Goal: Task Accomplishment & Management: Complete application form

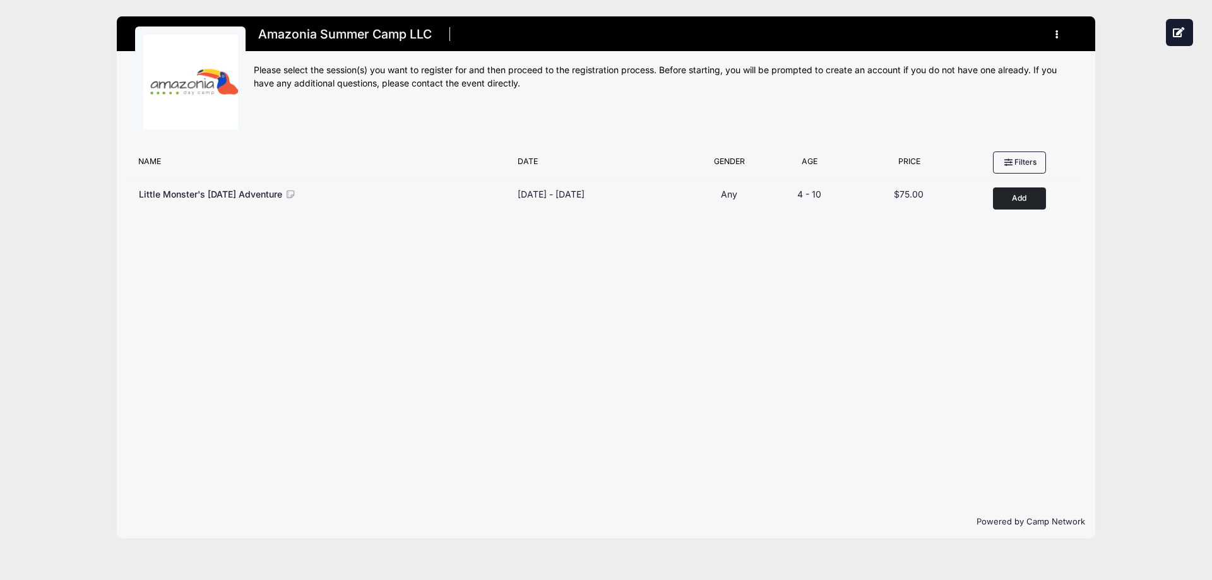
click at [397, 37] on h1 "Amazonia Summer Camp LLC" at bounding box center [345, 34] width 182 height 22
click at [211, 63] on img at bounding box center [190, 82] width 95 height 95
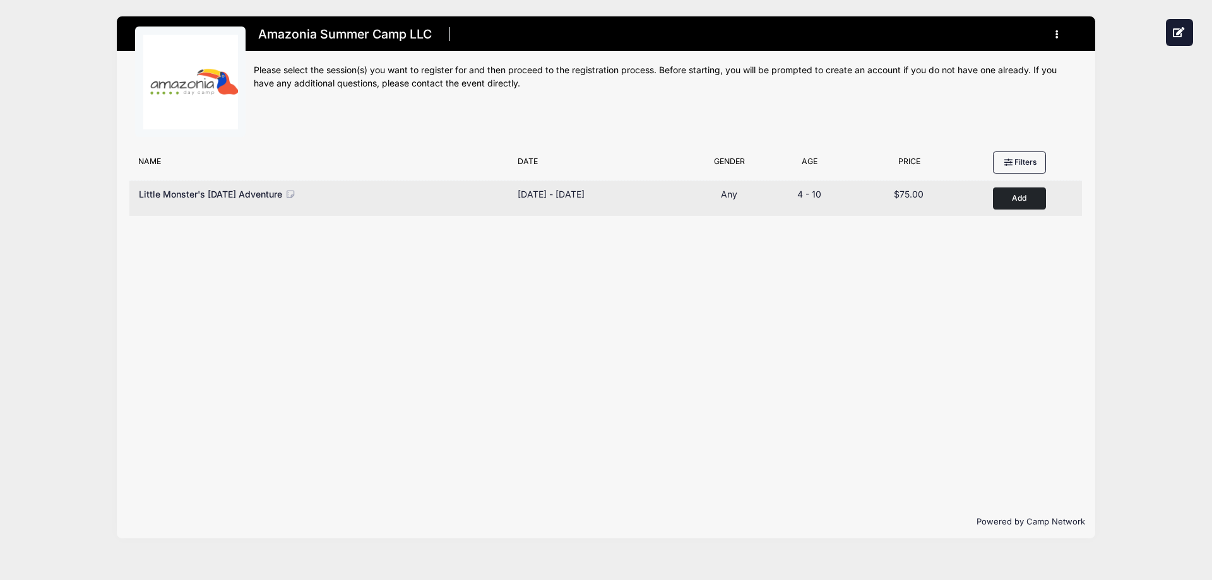
click at [296, 194] on icon at bounding box center [290, 194] width 11 height 9
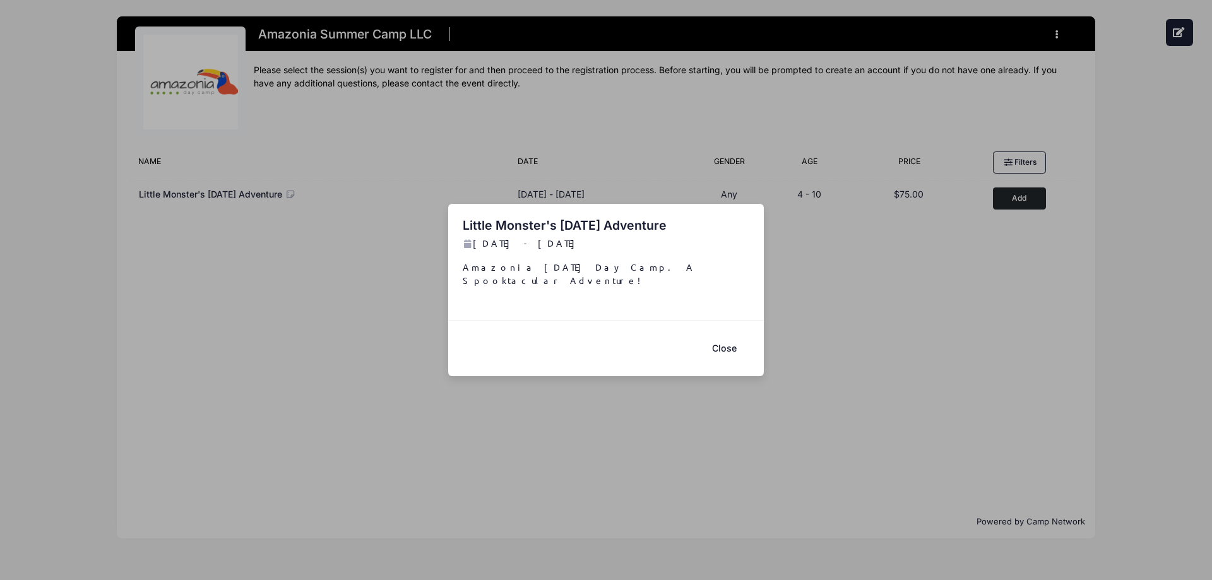
click at [724, 338] on button "Close" at bounding box center [724, 348] width 51 height 27
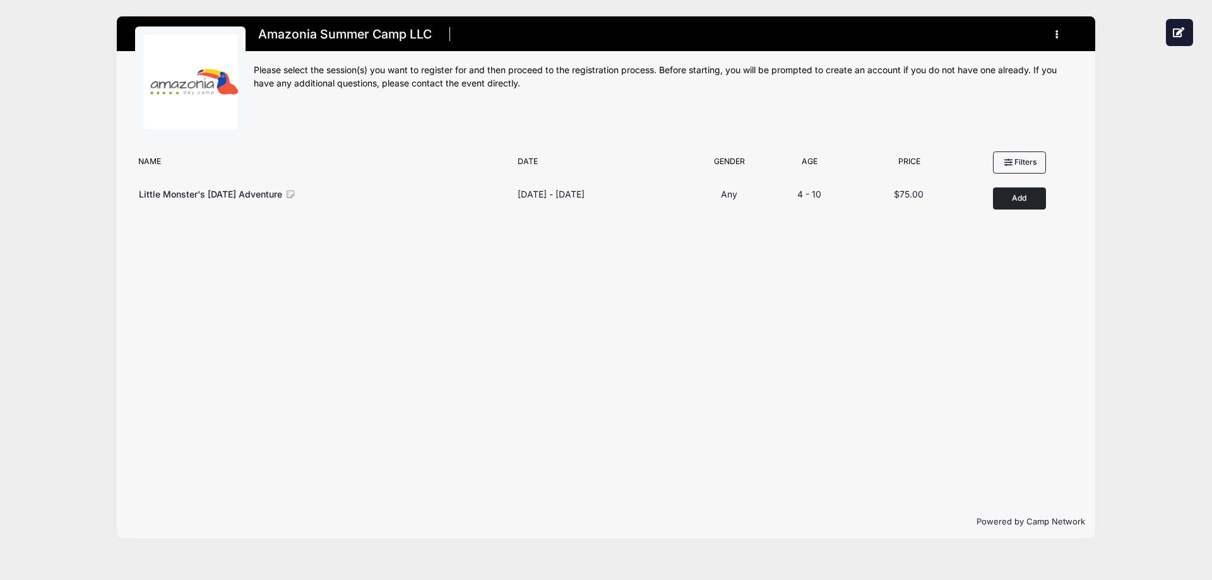
click at [1058, 35] on icon "button" at bounding box center [1061, 35] width 10 height 0
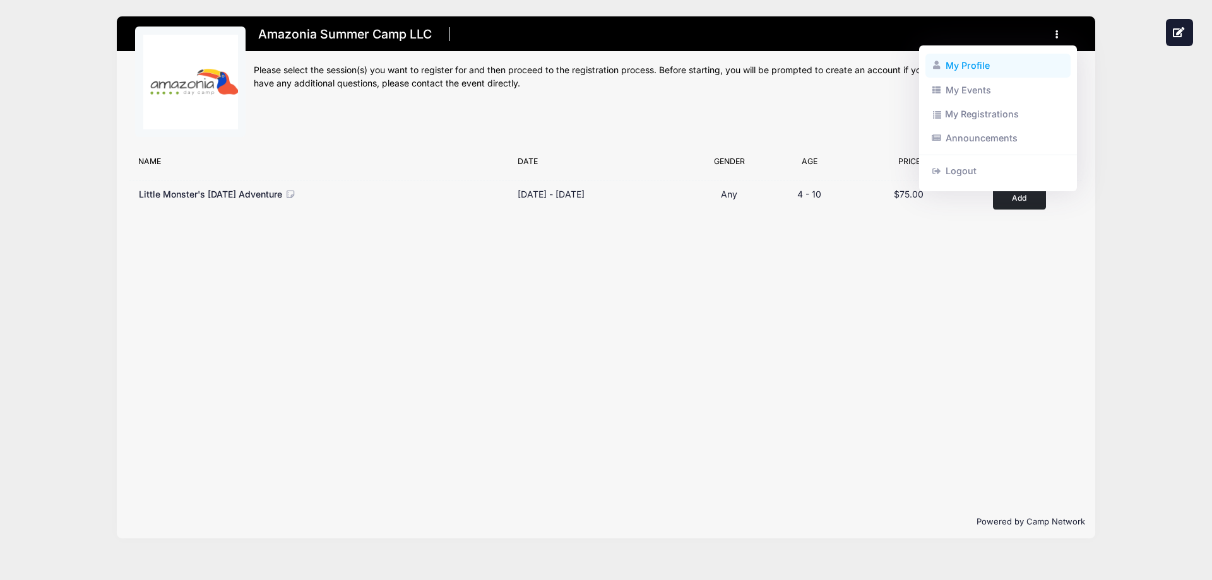
click at [965, 66] on link "My Profile" at bounding box center [999, 66] width 146 height 24
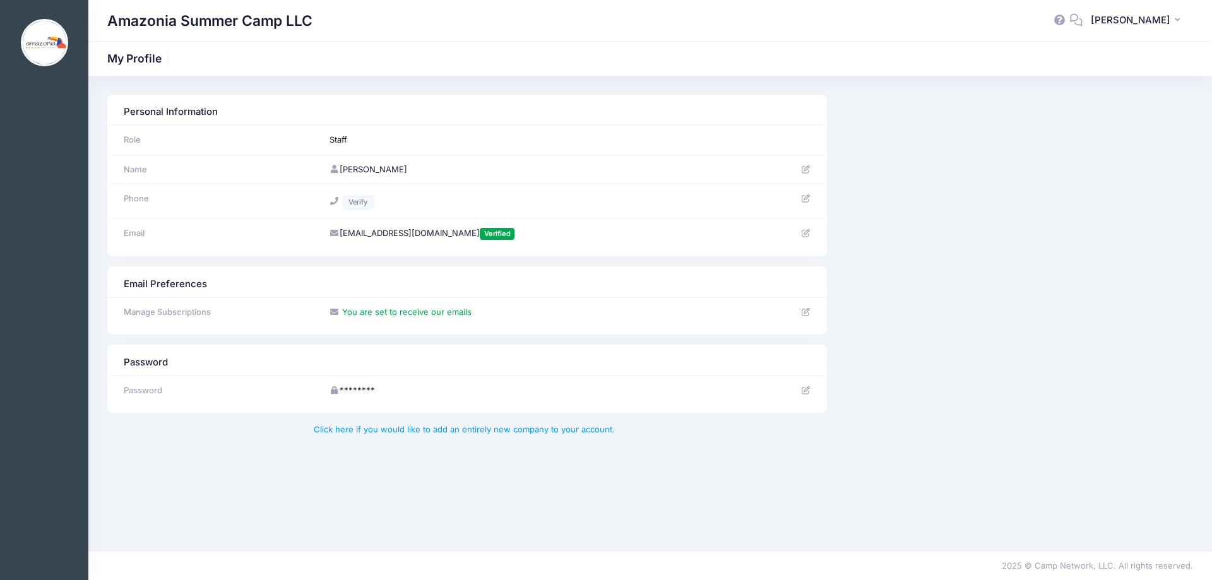
click at [806, 388] on icon at bounding box center [806, 390] width 10 height 8
click at [1144, 22] on span "[PERSON_NAME]" at bounding box center [1131, 20] width 80 height 14
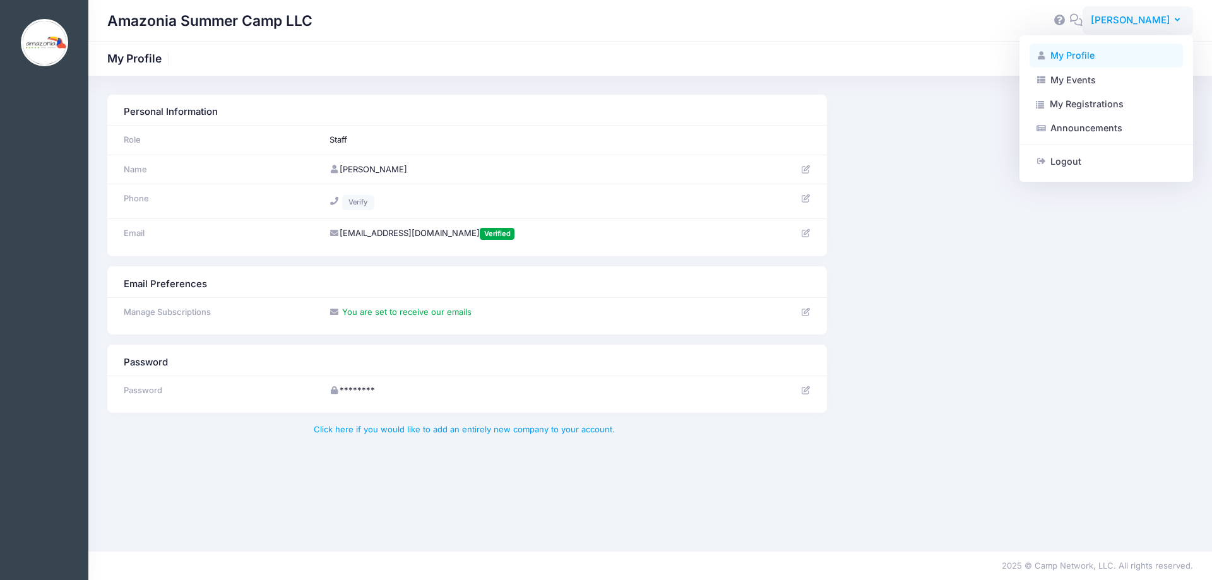
click at [1079, 60] on link "My Profile" at bounding box center [1106, 56] width 153 height 24
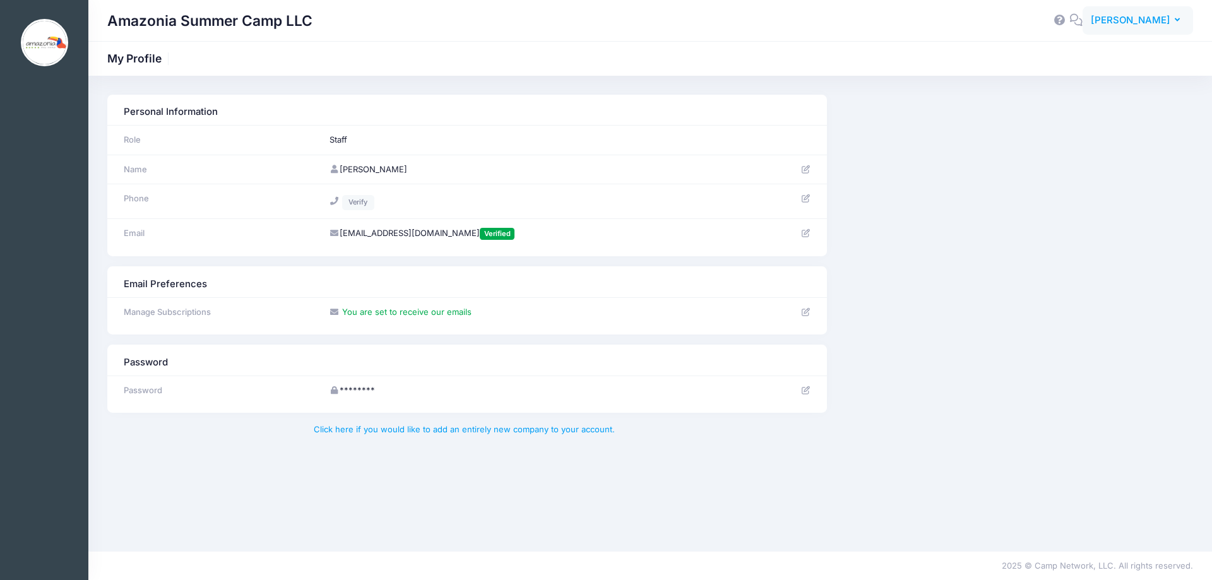
click at [1159, 25] on span "[PERSON_NAME]" at bounding box center [1131, 20] width 80 height 14
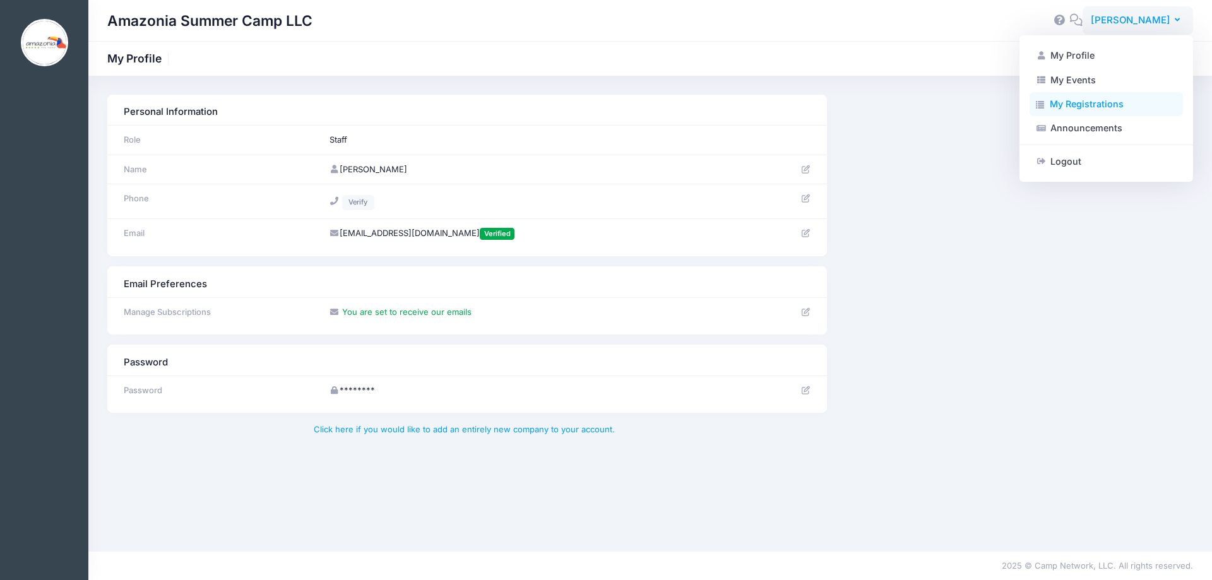
click at [1084, 107] on link "My Registrations" at bounding box center [1106, 104] width 153 height 24
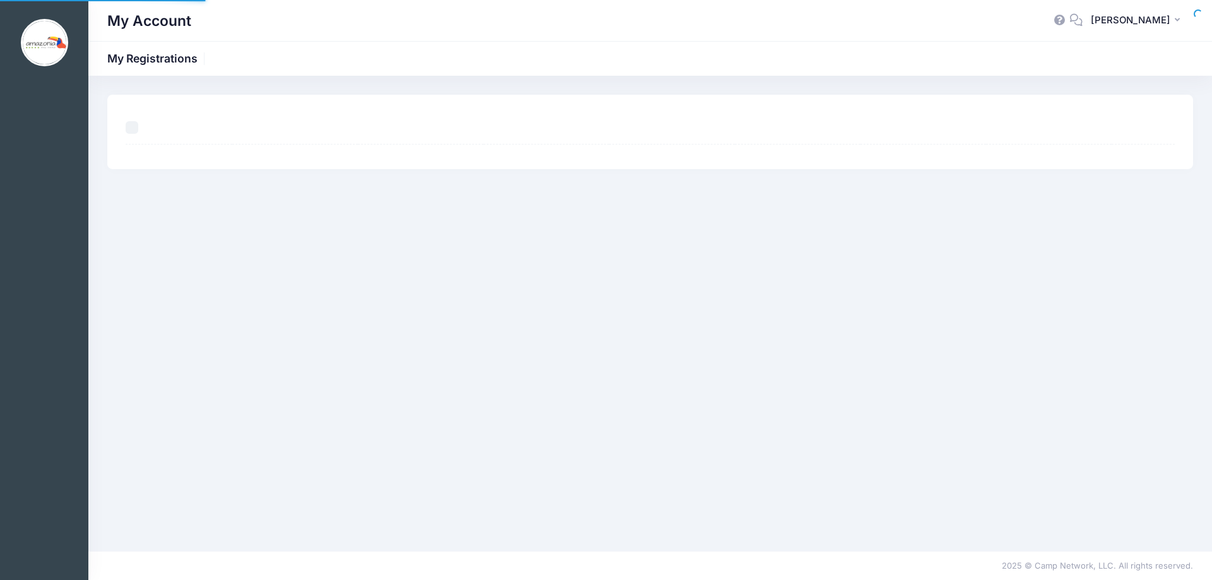
select select "50"
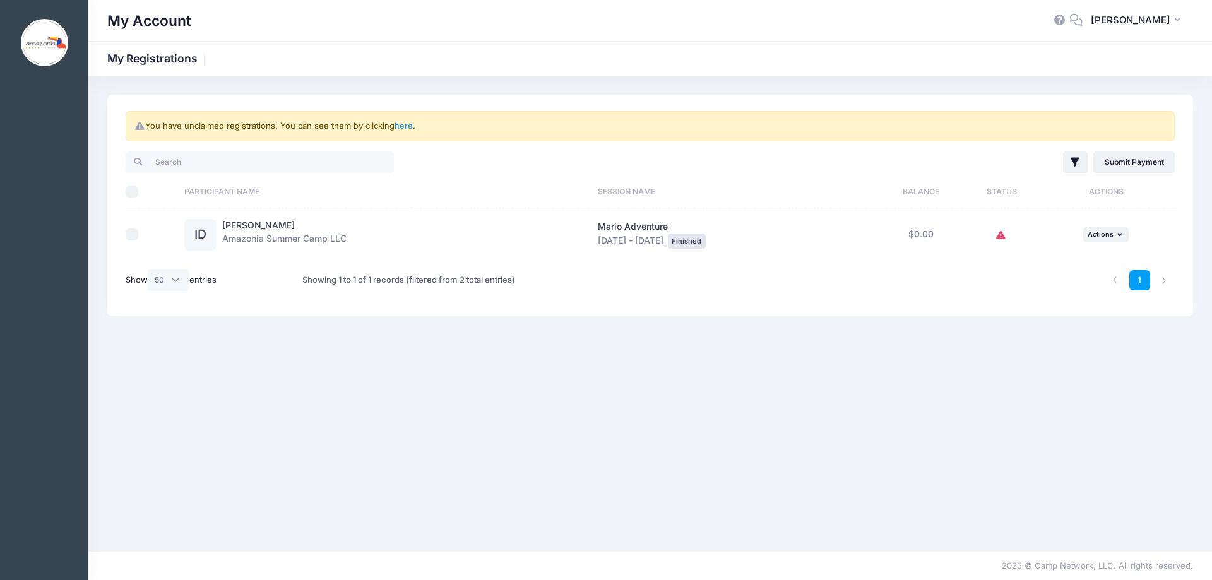
click at [630, 241] on div "Mario Adventure [DATE] - [DATE] Finished" at bounding box center [734, 234] width 272 height 28
click at [1006, 236] on icon at bounding box center [1001, 236] width 10 height 0
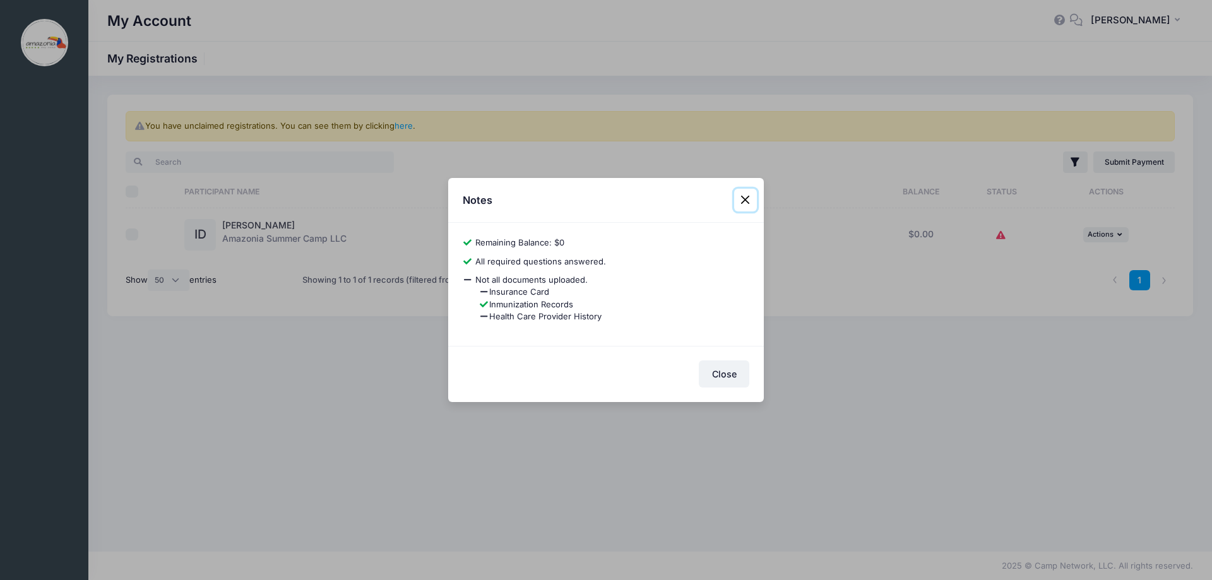
click at [752, 202] on button "Close" at bounding box center [745, 200] width 23 height 23
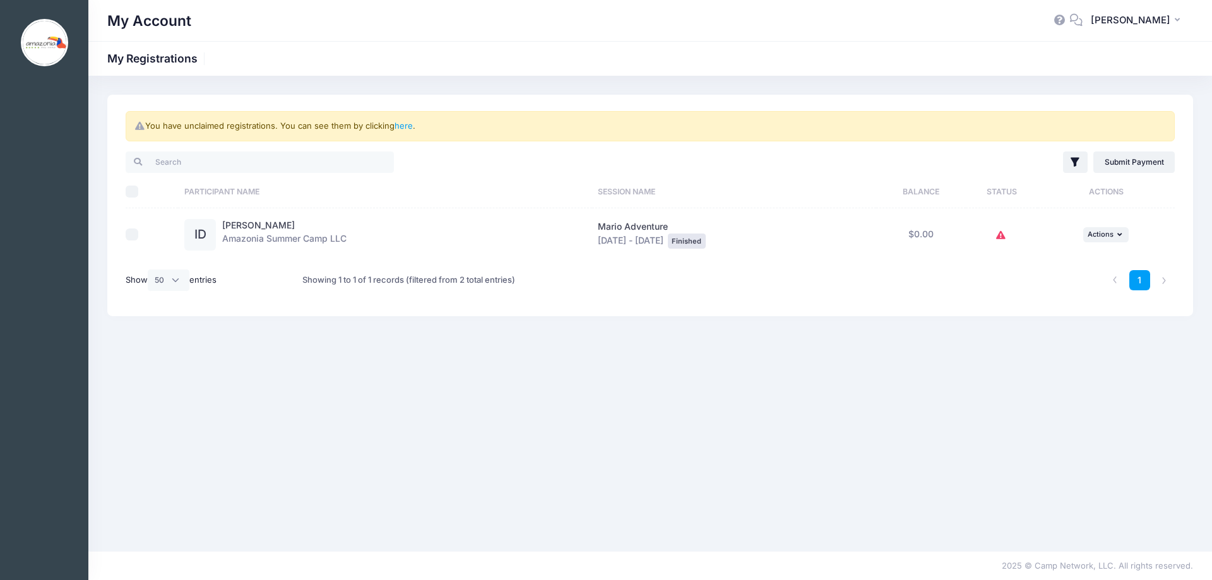
click at [129, 236] on input "checkbox" at bounding box center [132, 235] width 13 height 13
checkbox input "false"
click at [407, 124] on link "here" at bounding box center [404, 126] width 18 height 10
click at [405, 127] on link "here" at bounding box center [404, 126] width 18 height 10
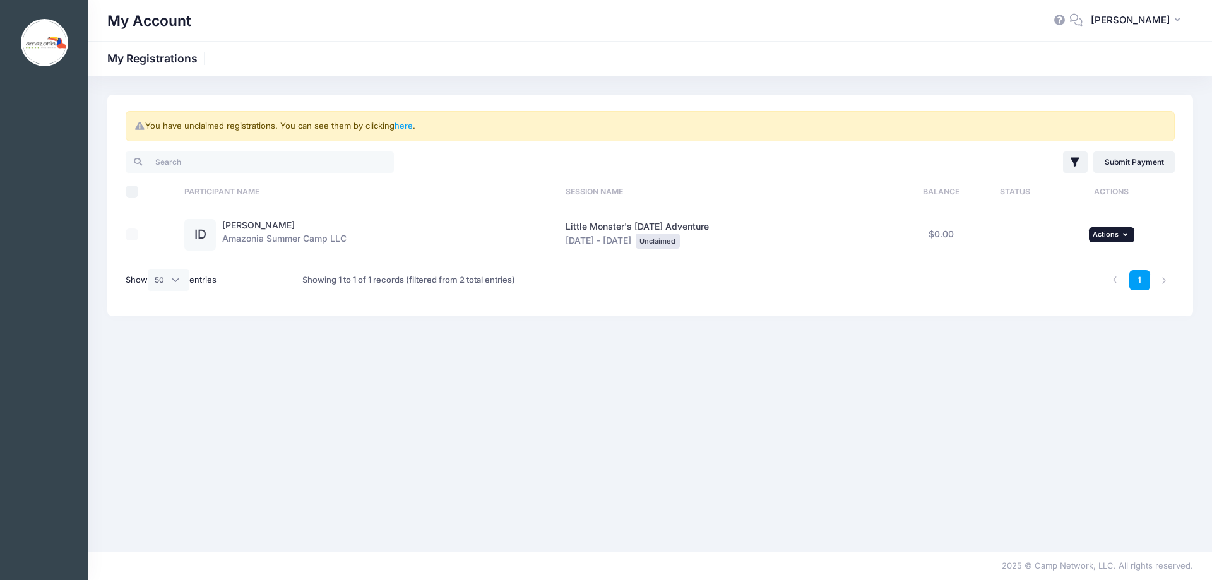
click at [1130, 229] on button "... Actions" at bounding box center [1111, 234] width 45 height 15
click at [1083, 263] on link "Claim Registration" at bounding box center [1074, 263] width 114 height 24
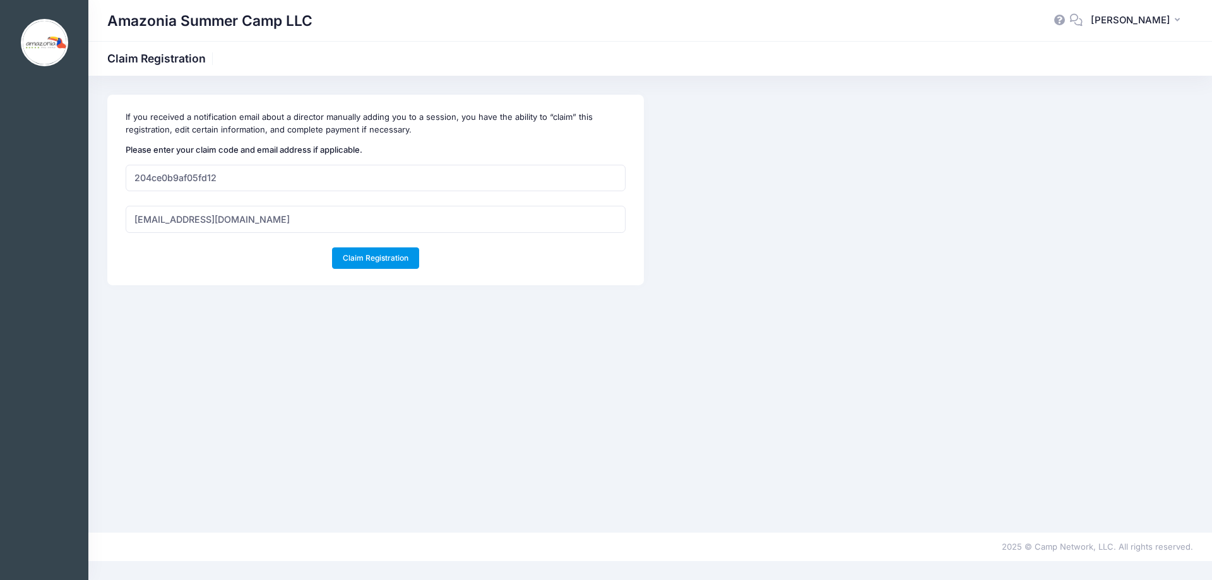
click at [377, 260] on button "Claim Registration" at bounding box center [376, 258] width 88 height 21
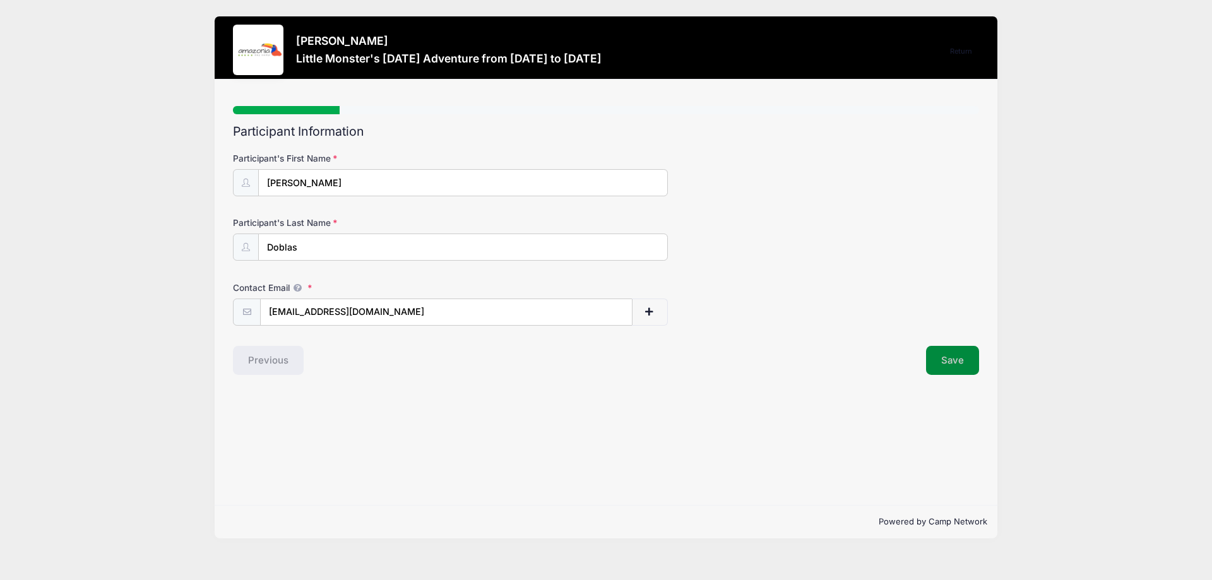
click at [962, 357] on button "Save" at bounding box center [952, 360] width 53 height 29
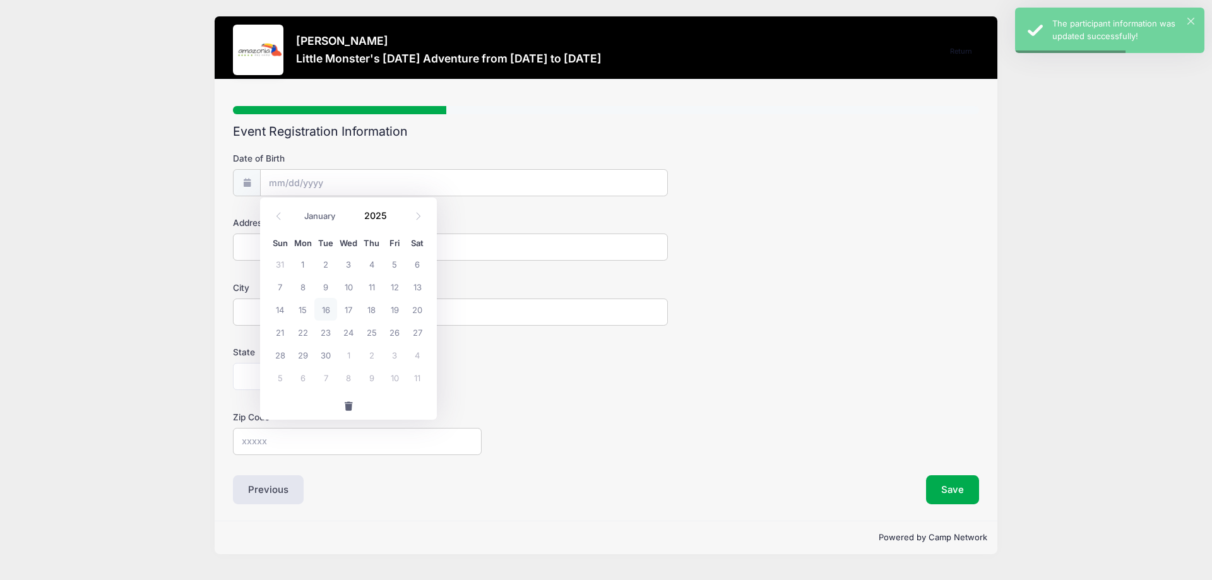
click at [309, 184] on input "Date of Birth" at bounding box center [464, 182] width 408 height 27
click at [394, 220] on span at bounding box center [394, 220] width 9 height 9
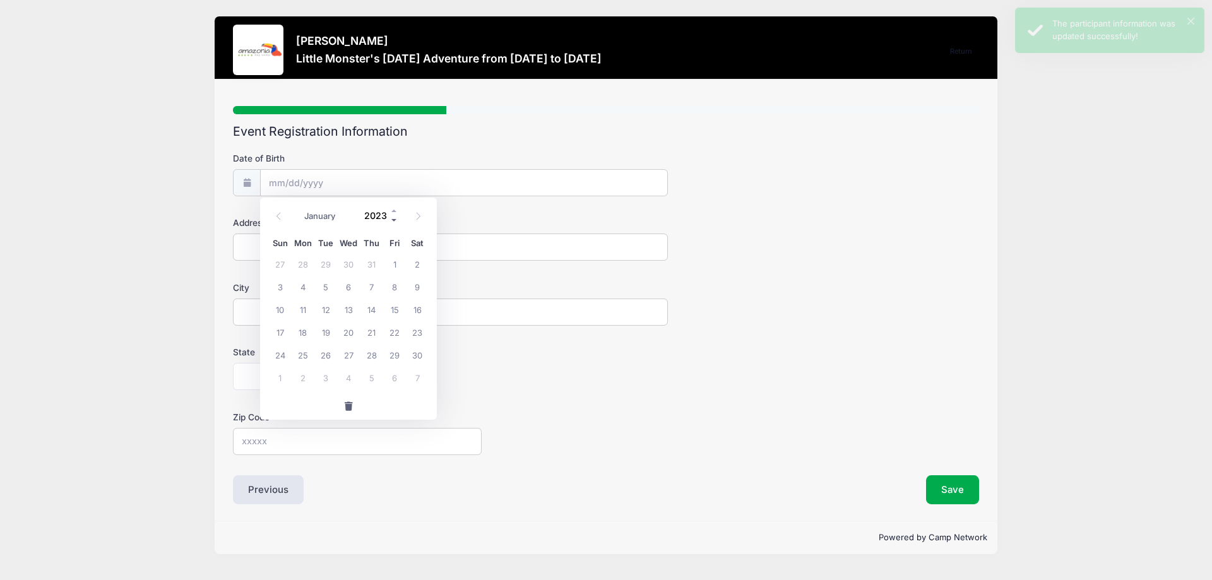
click at [394, 220] on span at bounding box center [394, 220] width 9 height 9
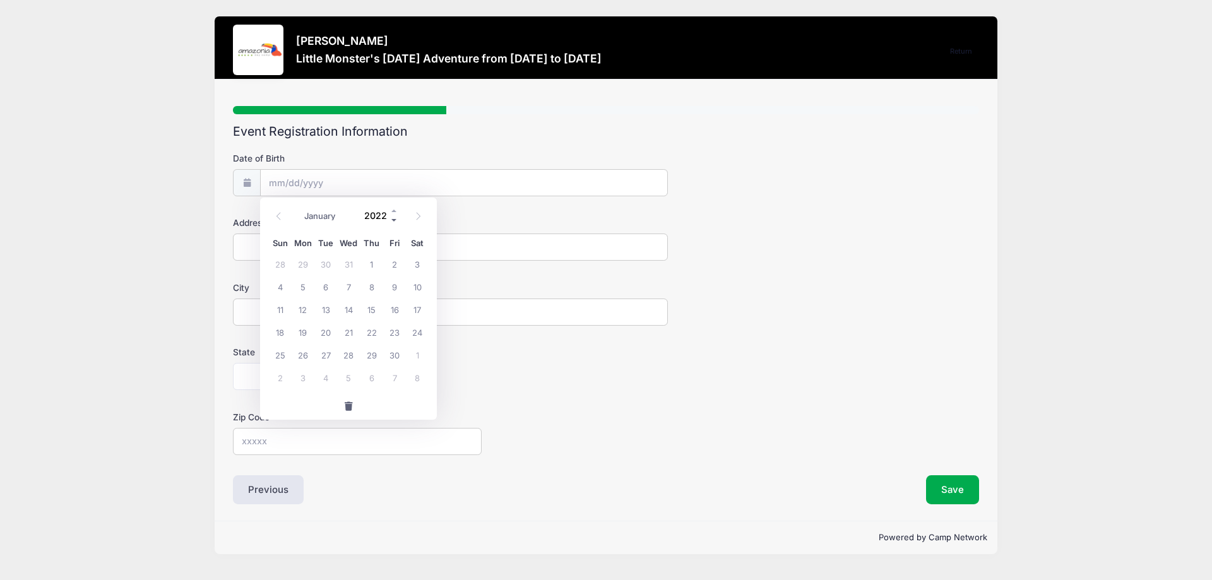
click at [394, 220] on span at bounding box center [394, 220] width 9 height 9
type input "2020"
click at [297, 181] on input "Date of Birth" at bounding box center [464, 182] width 408 height 27
click at [311, 215] on select "January February March April May June July August September October November De…" at bounding box center [326, 216] width 56 height 16
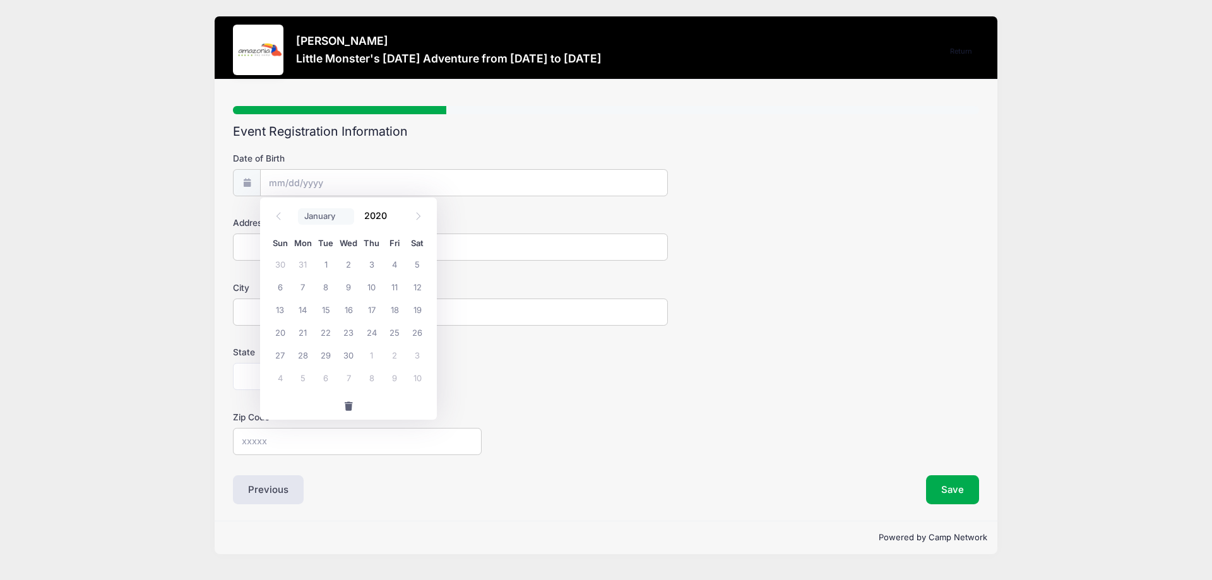
select select "5"
click at [298, 208] on select "January February March April May June July August September October November De…" at bounding box center [326, 216] width 56 height 16
click at [390, 335] on span "26" at bounding box center [394, 332] width 23 height 23
type input "[DATE]"
click at [311, 241] on input "Address" at bounding box center [450, 247] width 435 height 27
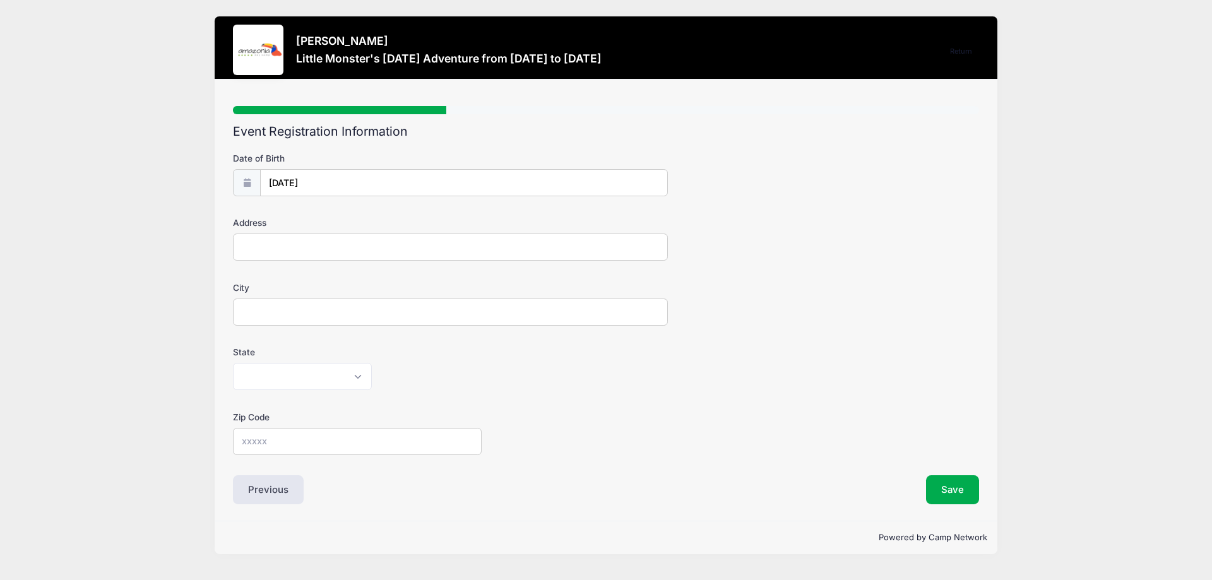
type input "[STREET_ADDRESS]"
type input "[GEOGRAPHIC_DATA]"
select select "NY"
type input "14618"
click at [606, 415] on div "Zip Code 14618" at bounding box center [606, 433] width 746 height 44
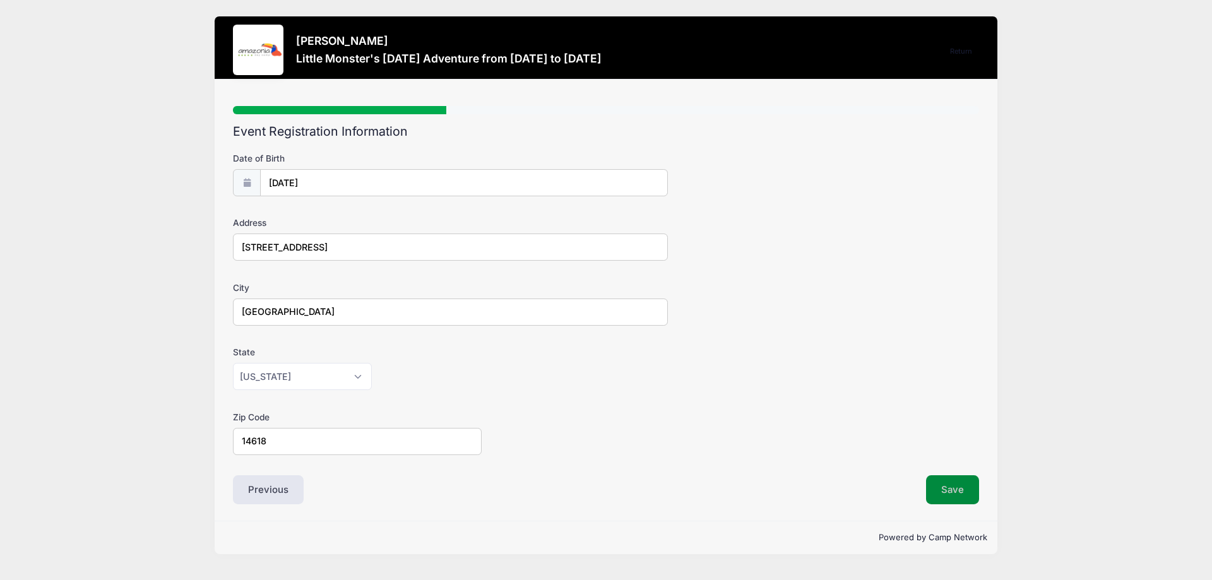
click at [970, 494] on button "Save" at bounding box center [952, 489] width 53 height 29
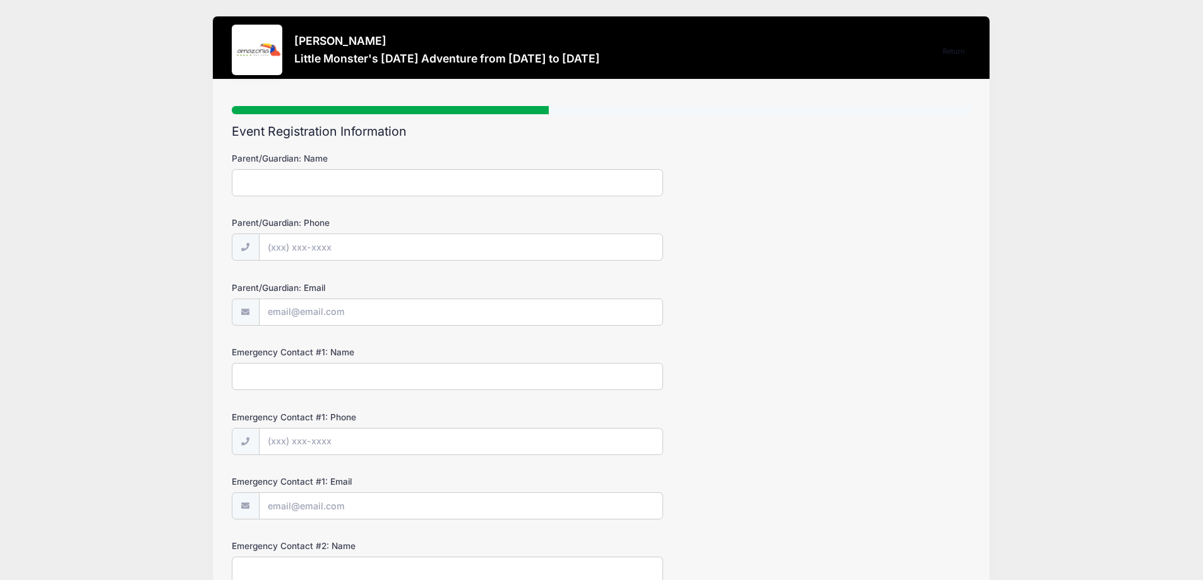
click at [534, 173] on input "Parent/Guardian: Name" at bounding box center [447, 182] width 431 height 27
type input "[PERSON_NAME]"
click at [388, 245] on input "Parent/Guardian: Phone" at bounding box center [461, 247] width 404 height 27
type input "[PHONE_NUMBER]"
click at [389, 312] on input "Parent/Guardian: Email" at bounding box center [461, 312] width 404 height 27
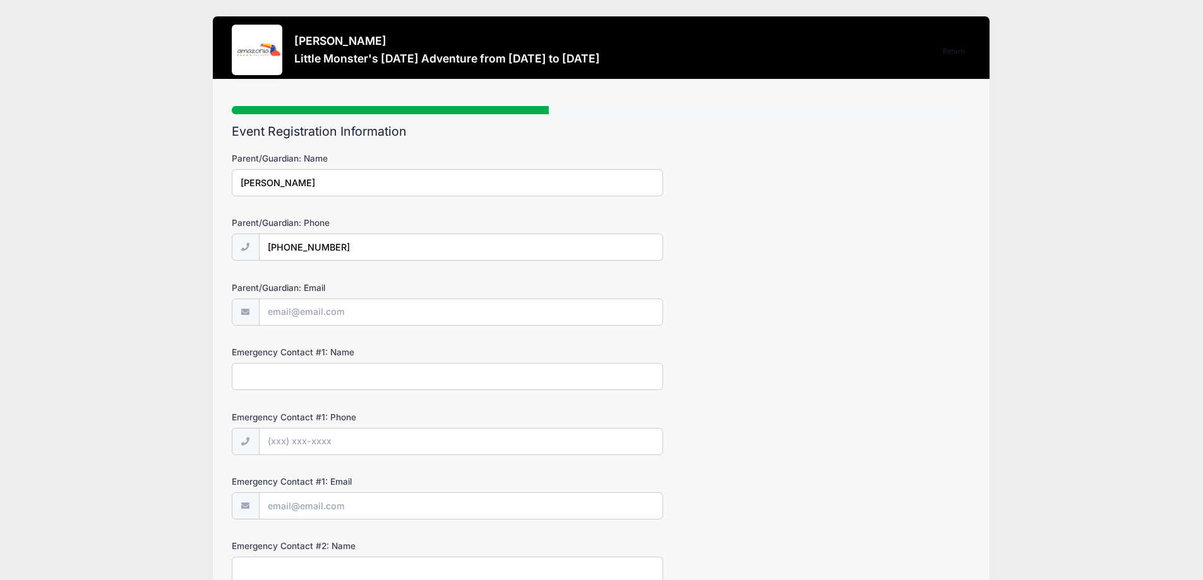
type input "[EMAIL_ADDRESS][DOMAIN_NAME]"
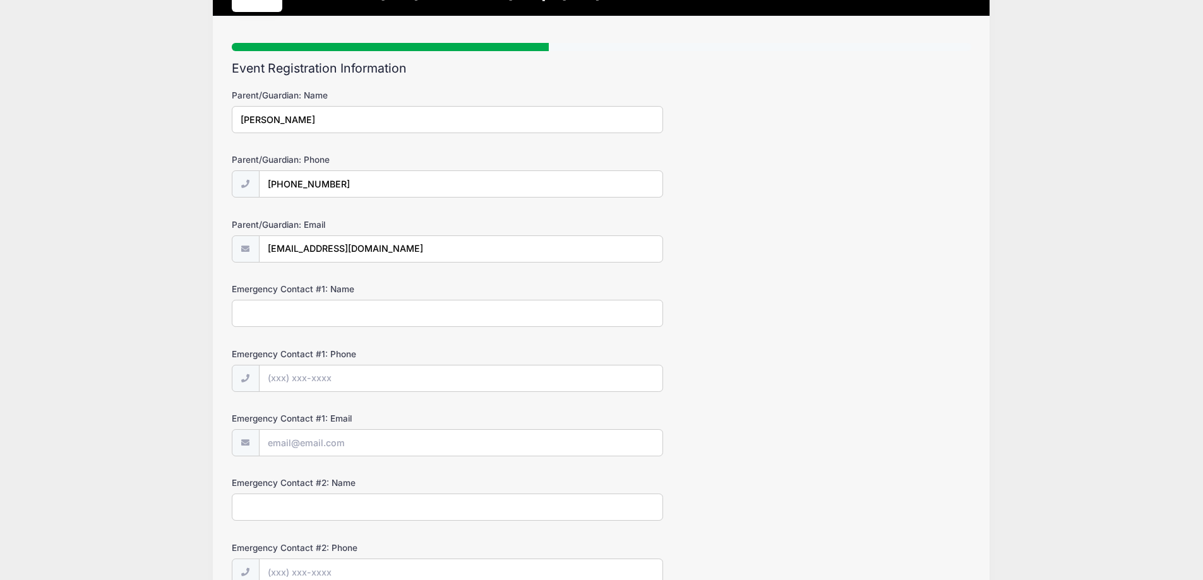
click at [381, 313] on input "Emergency Contact #1: Name" at bounding box center [447, 313] width 431 height 27
type input "5854980649"
click at [859, 329] on form "Parent/Guardian: Name [PERSON_NAME] Parent/Guardian: Phone [PHONE_NUMBER] Paren…" at bounding box center [601, 369] width 739 height 561
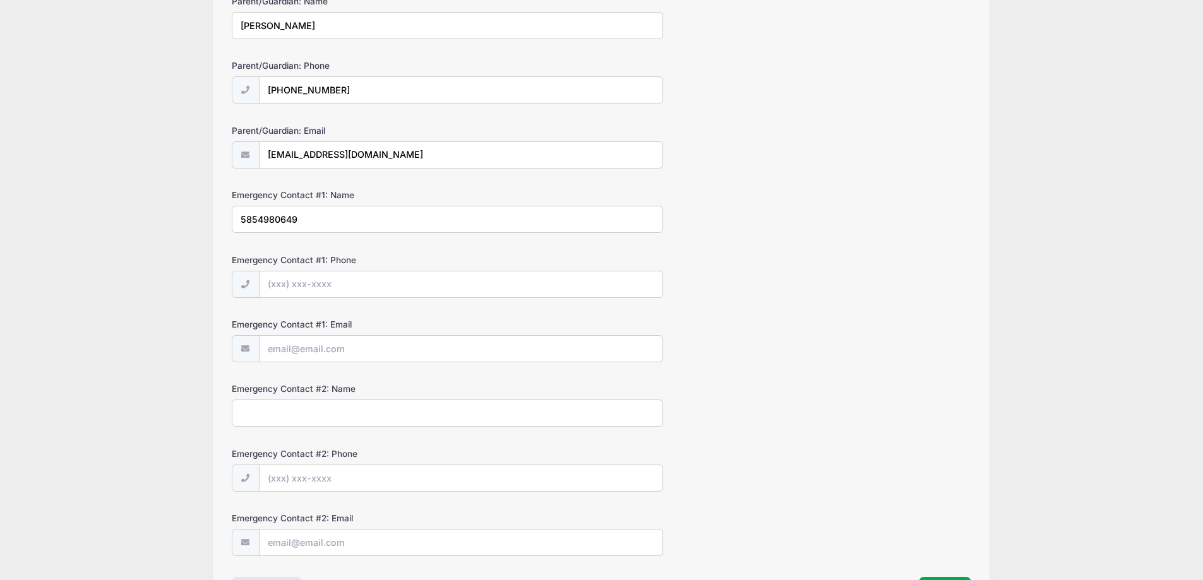
scroll to position [189, 0]
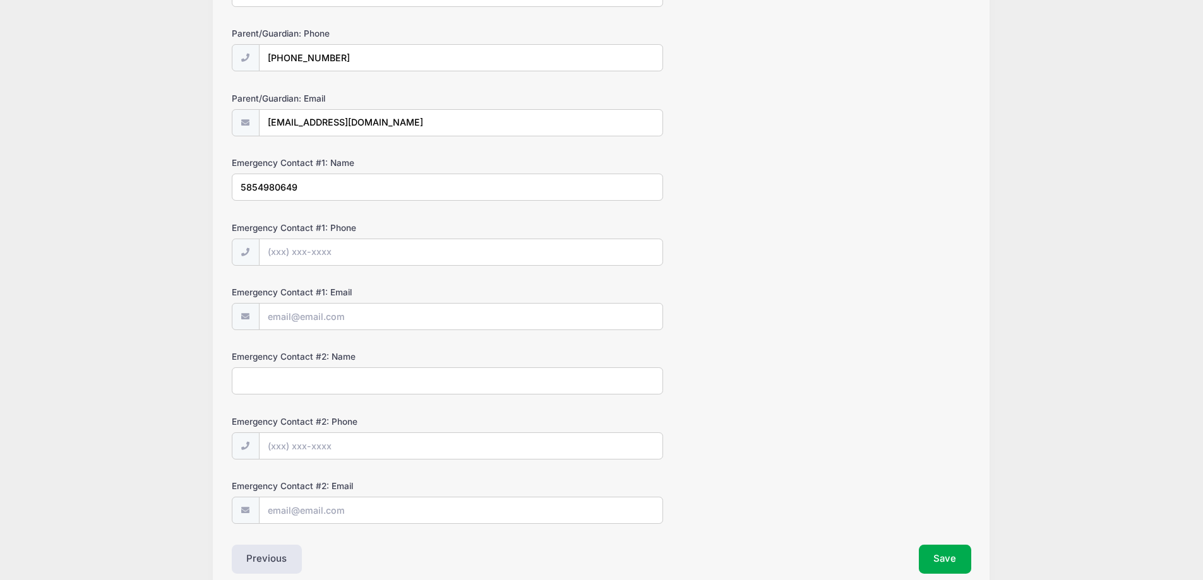
click at [345, 254] on input "Emergency Contact #1: Phone" at bounding box center [461, 252] width 404 height 27
type input "[PERSON_NAME]"
click at [371, 319] on input "Emergency Contact #1: Email" at bounding box center [461, 316] width 404 height 27
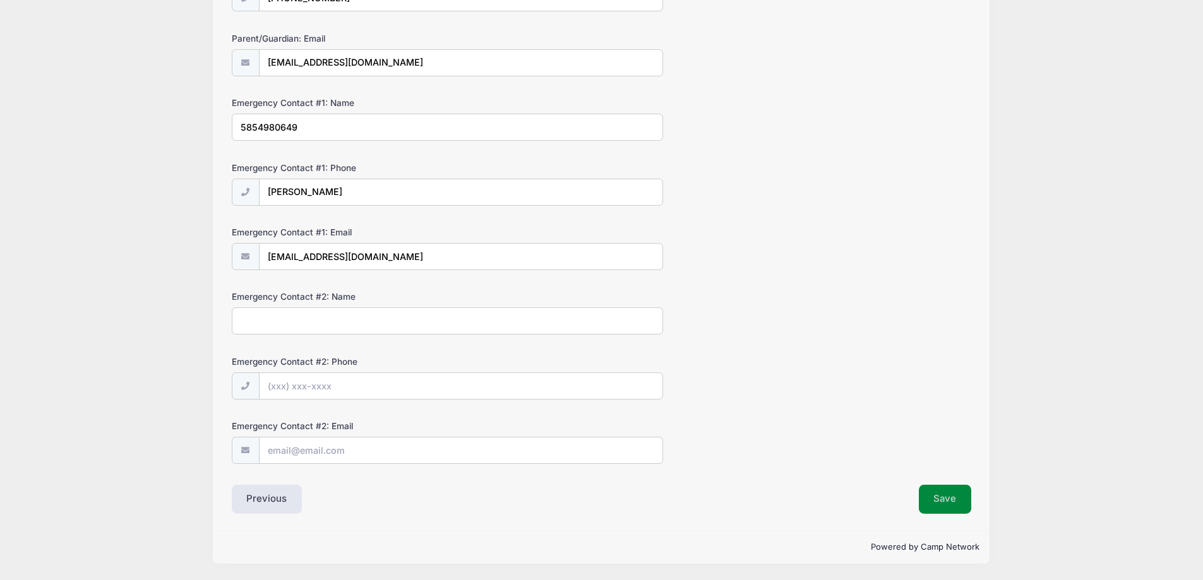
type input "[EMAIL_ADDRESS][DOMAIN_NAME]"
click at [948, 509] on button "Save" at bounding box center [945, 499] width 53 height 29
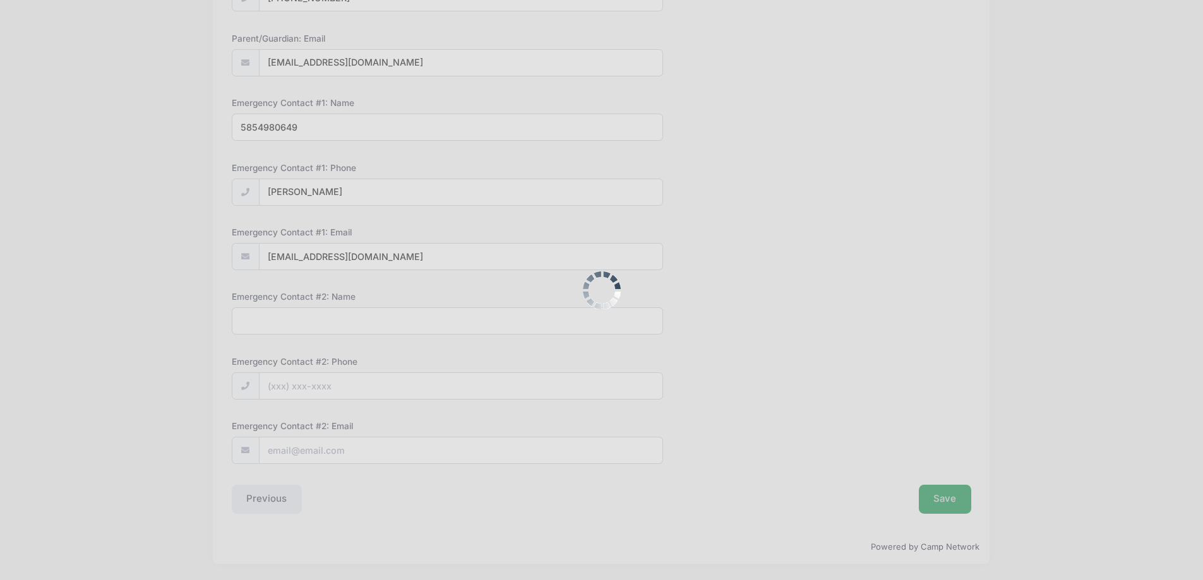
scroll to position [265, 0]
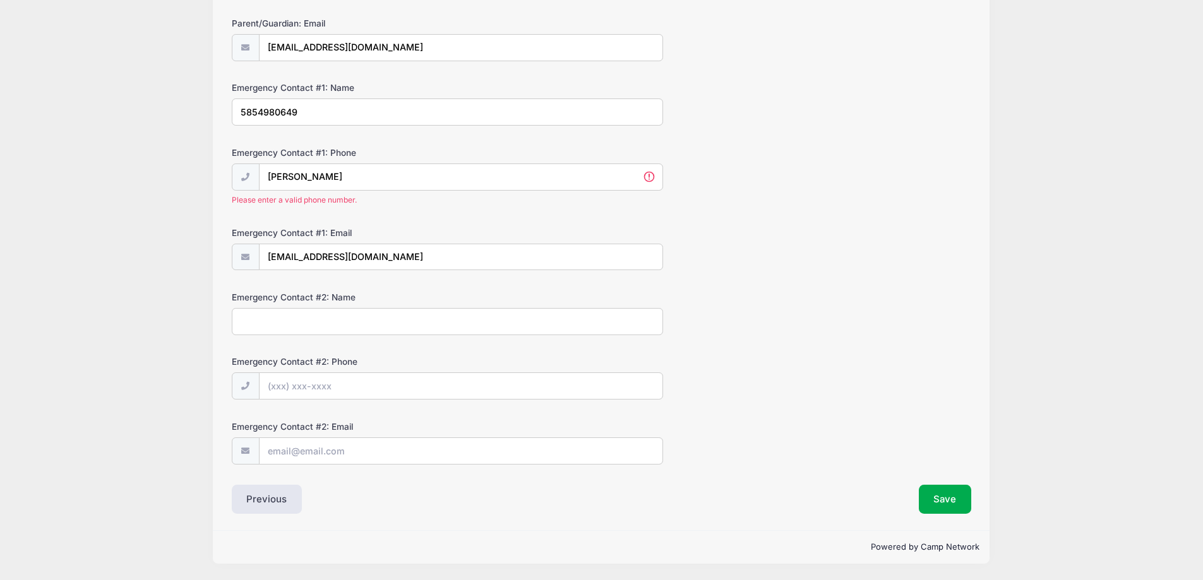
click at [349, 177] on input "[PERSON_NAME]" at bounding box center [461, 177] width 404 height 27
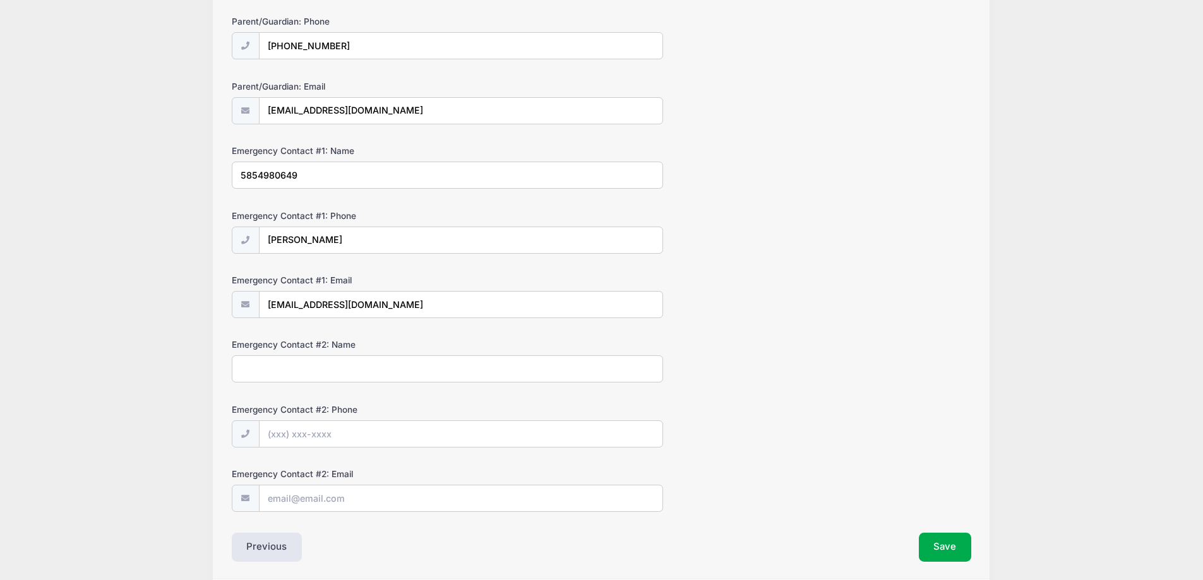
drag, startPoint x: 317, startPoint y: 171, endPoint x: 218, endPoint y: 171, distance: 98.5
click at [218, 171] on div "Step 3 /7 Return Step 1 Step 2 Step 3 Step 4 Step 5 Step 6 Policies Participant…" at bounding box center [601, 228] width 777 height 700
click at [417, 237] on input "[PERSON_NAME]" at bounding box center [461, 240] width 404 height 27
drag, startPoint x: 338, startPoint y: 238, endPoint x: 244, endPoint y: 239, distance: 93.5
click at [244, 239] on div "[PERSON_NAME]" at bounding box center [447, 240] width 431 height 27
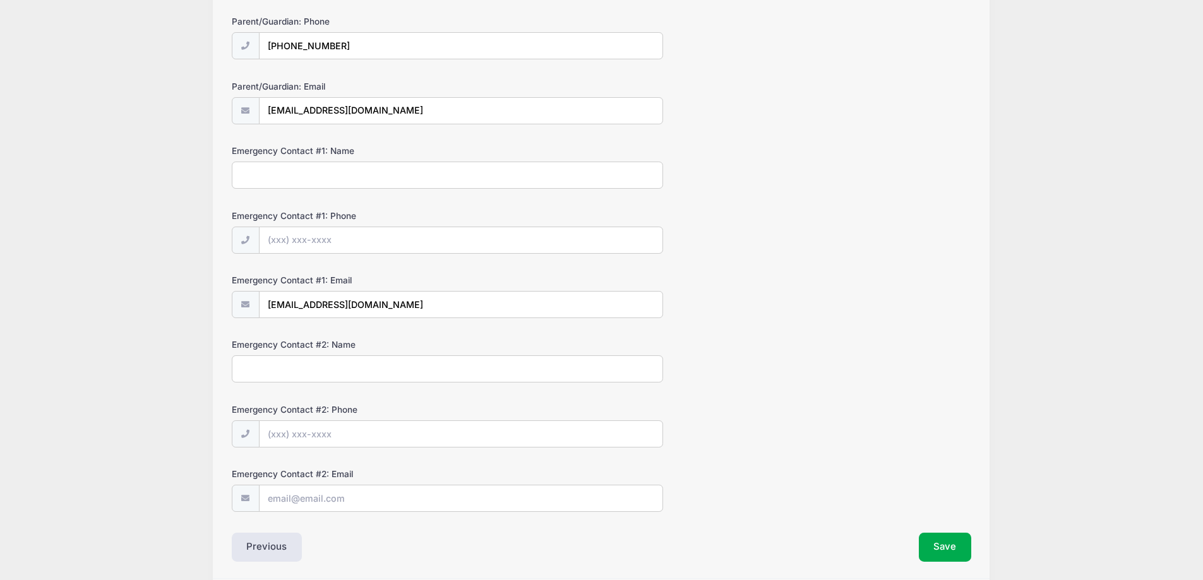
paste input "[PHONE_NUMBER]"
type input "[PHONE_NUMBER]"
click at [346, 170] on input "Emergency Contact #1: Name" at bounding box center [447, 175] width 431 height 27
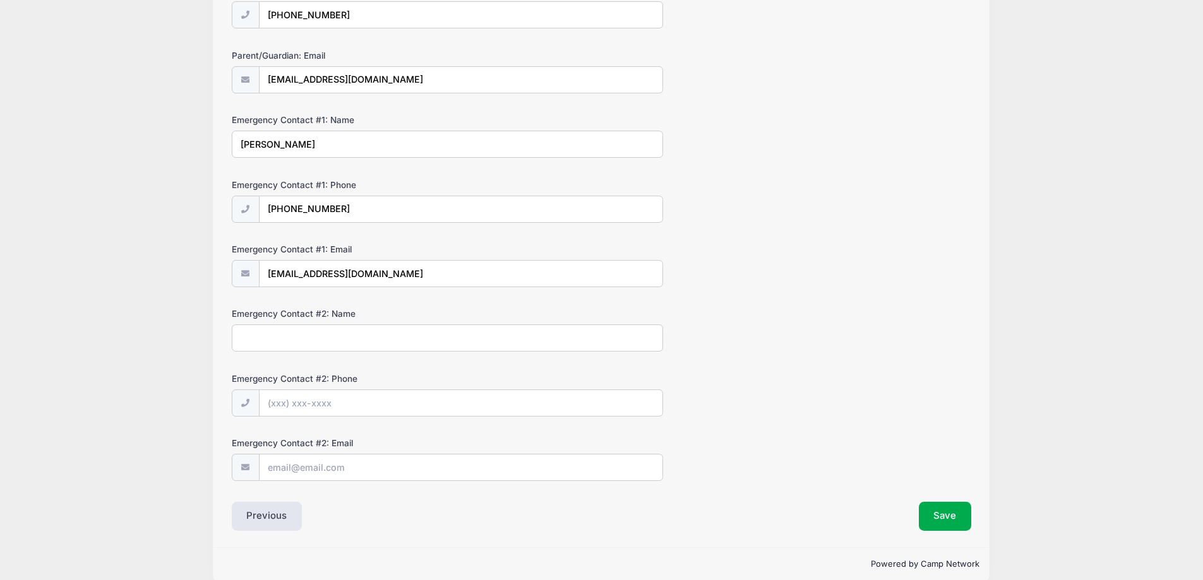
scroll to position [249, 0]
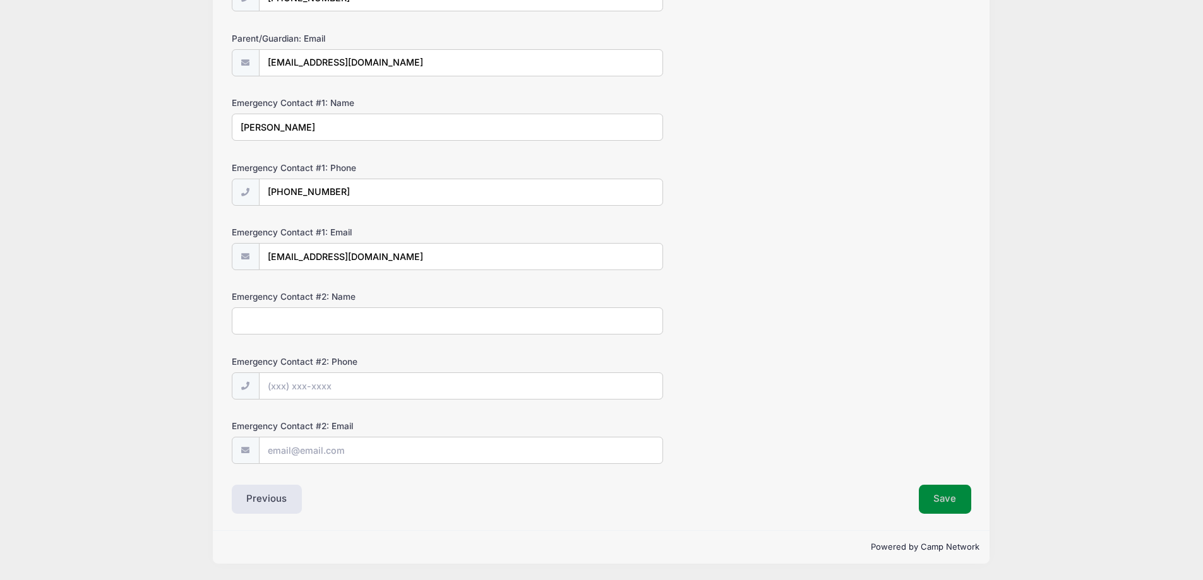
type input "[PERSON_NAME]"
click at [952, 501] on button "Save" at bounding box center [945, 499] width 53 height 29
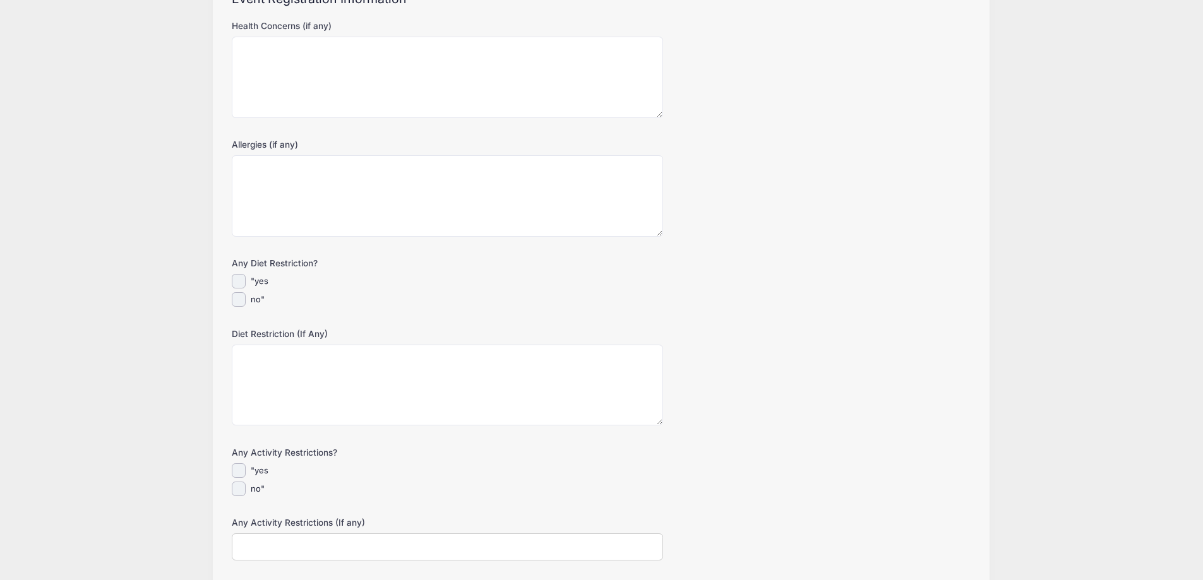
scroll to position [0, 0]
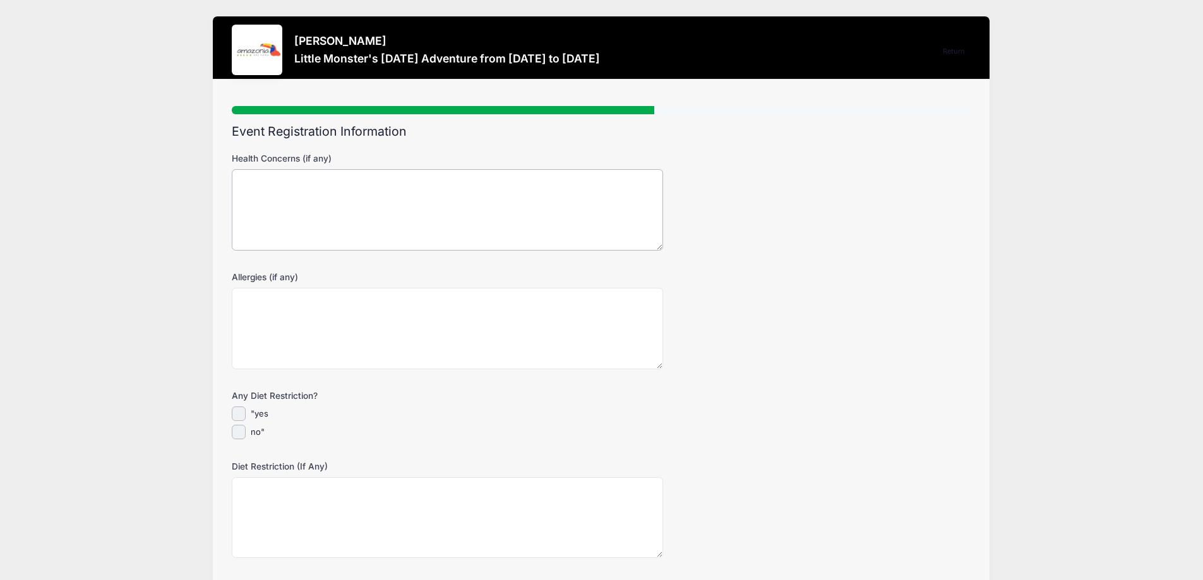
click at [399, 196] on textarea "Health Concerns (if any)" at bounding box center [447, 209] width 431 height 81
type textarea "NA"
click at [412, 323] on textarea "Allergies (if any)" at bounding box center [447, 328] width 431 height 81
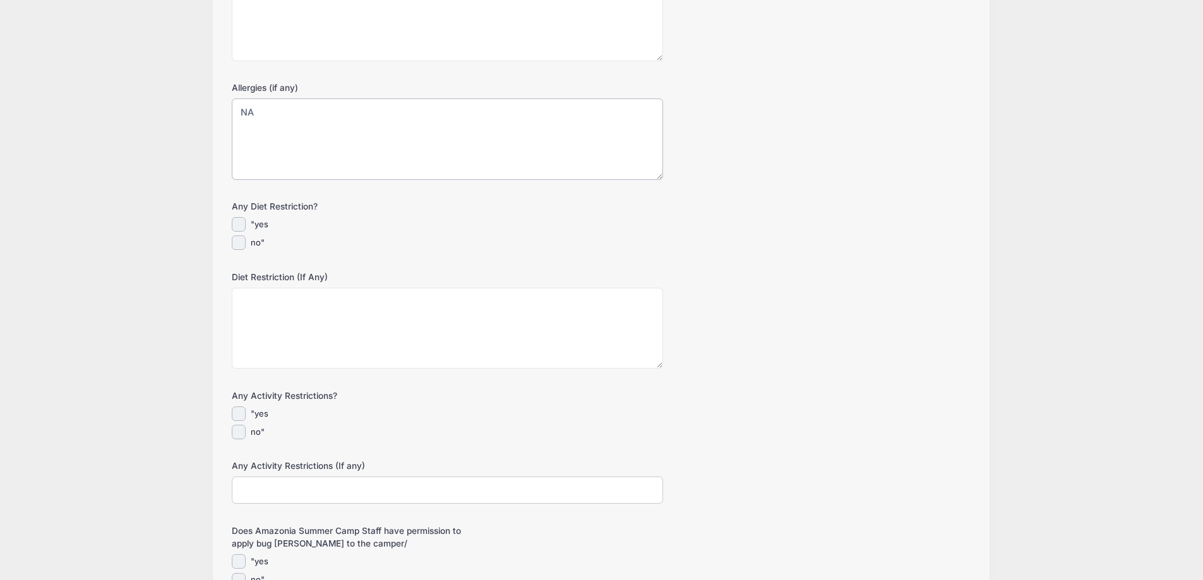
type textarea "NA"
click at [239, 243] on input "no"" at bounding box center [239, 243] width 15 height 15
checkbox input "true"
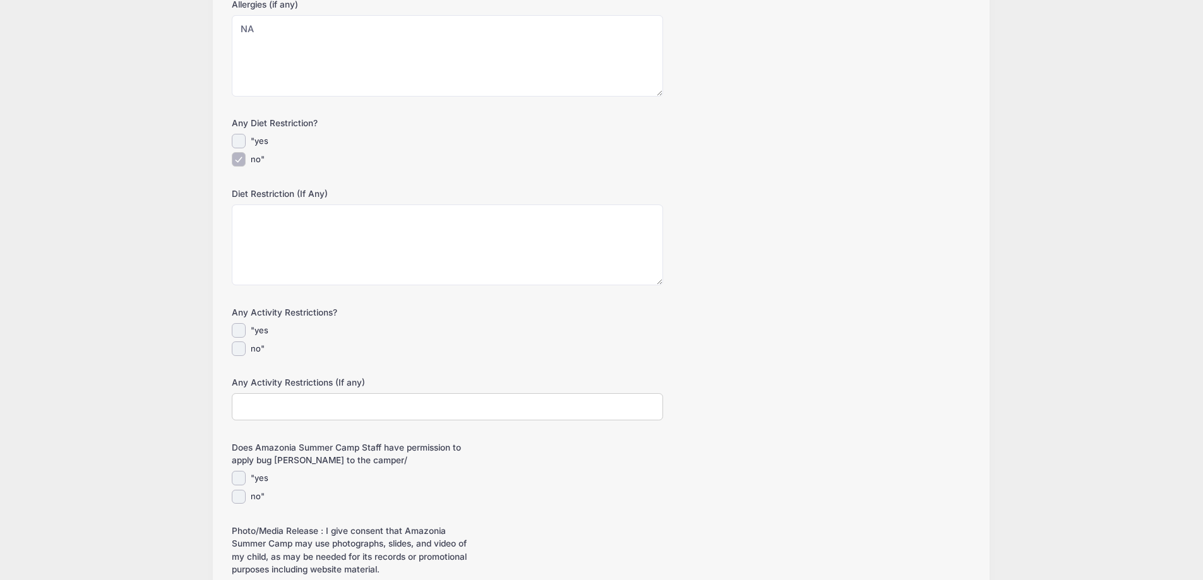
scroll to position [379, 0]
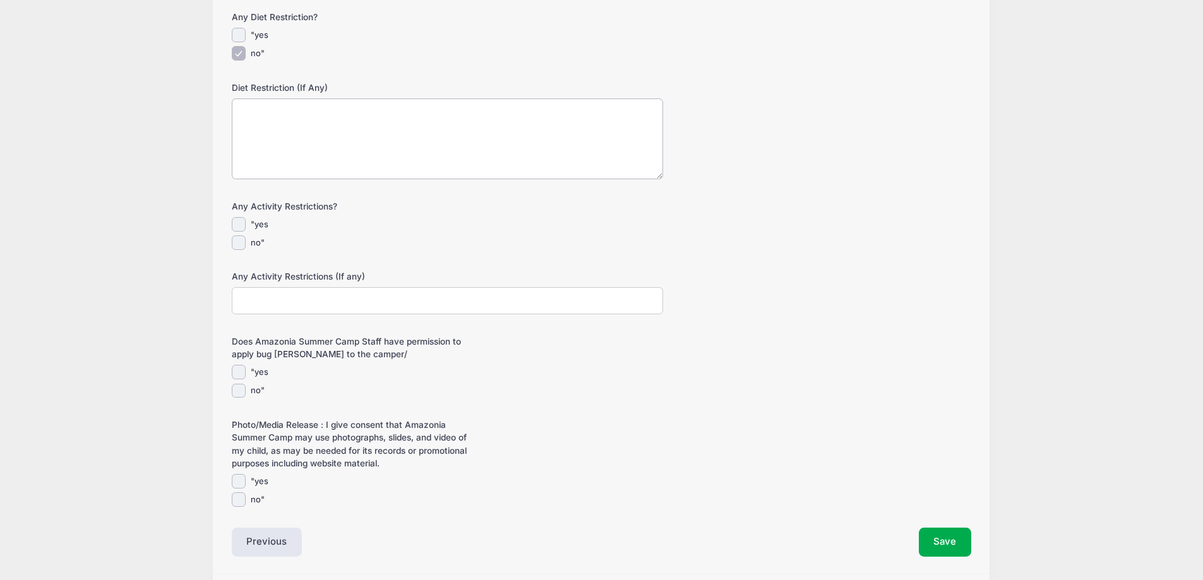
click at [374, 152] on textarea "Diet Restriction (If Any)" at bounding box center [447, 139] width 431 height 81
type textarea "NA"
click at [240, 241] on input "no"" at bounding box center [239, 243] width 15 height 15
checkbox input "true"
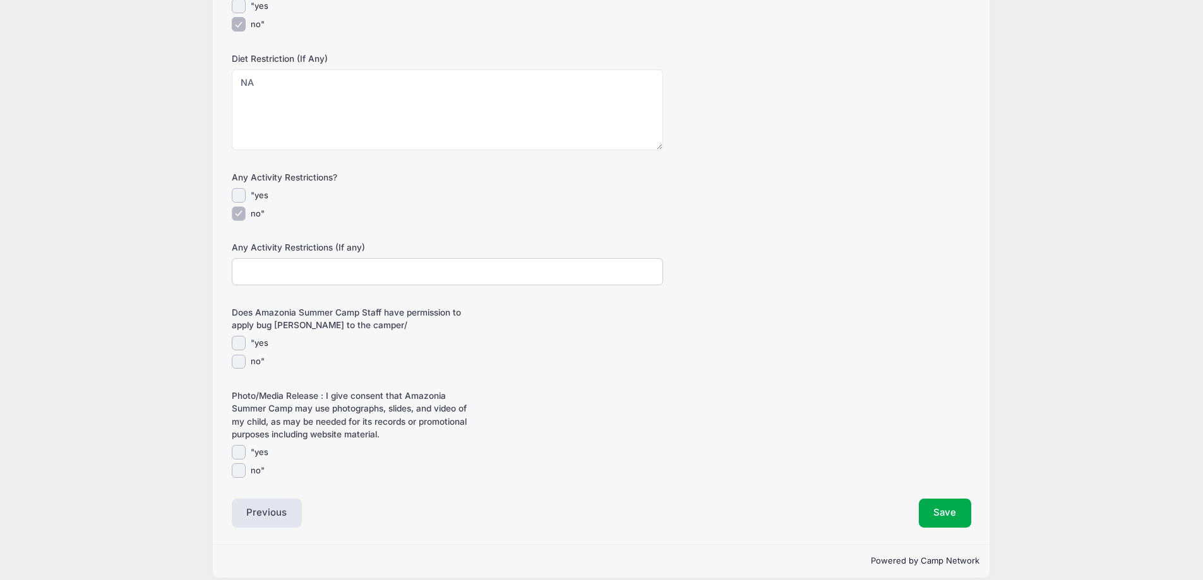
scroll to position [422, 0]
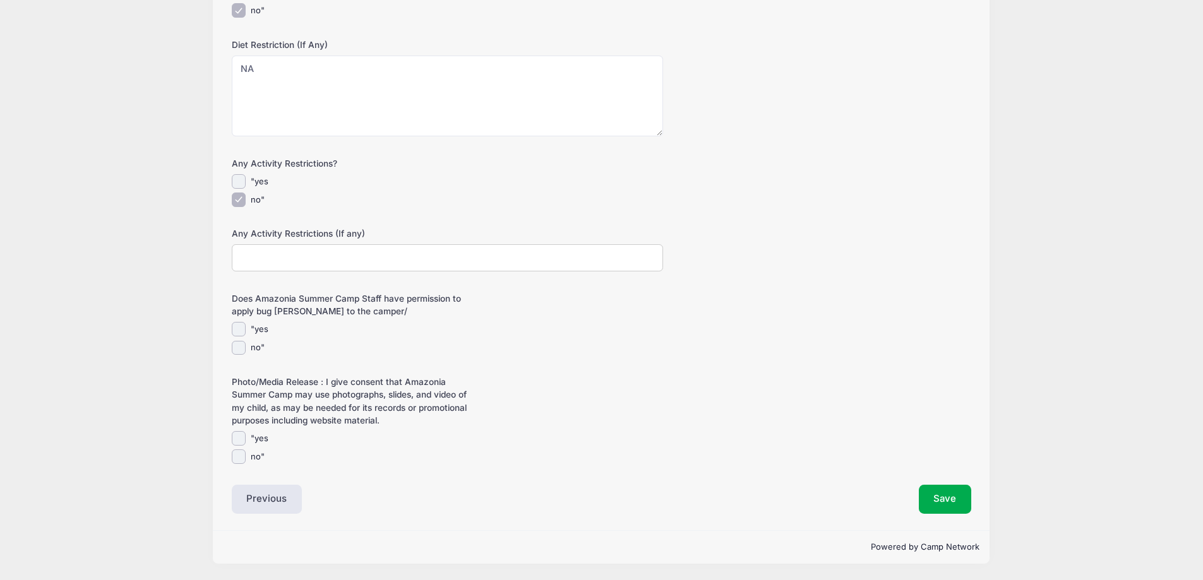
click at [351, 262] on input "Any Activity Restrictions (If any)" at bounding box center [447, 257] width 431 height 27
type input "NA"
click at [241, 328] on input ""yes" at bounding box center [239, 329] width 15 height 15
checkbox input "true"
click at [233, 438] on input ""yes" at bounding box center [239, 438] width 15 height 15
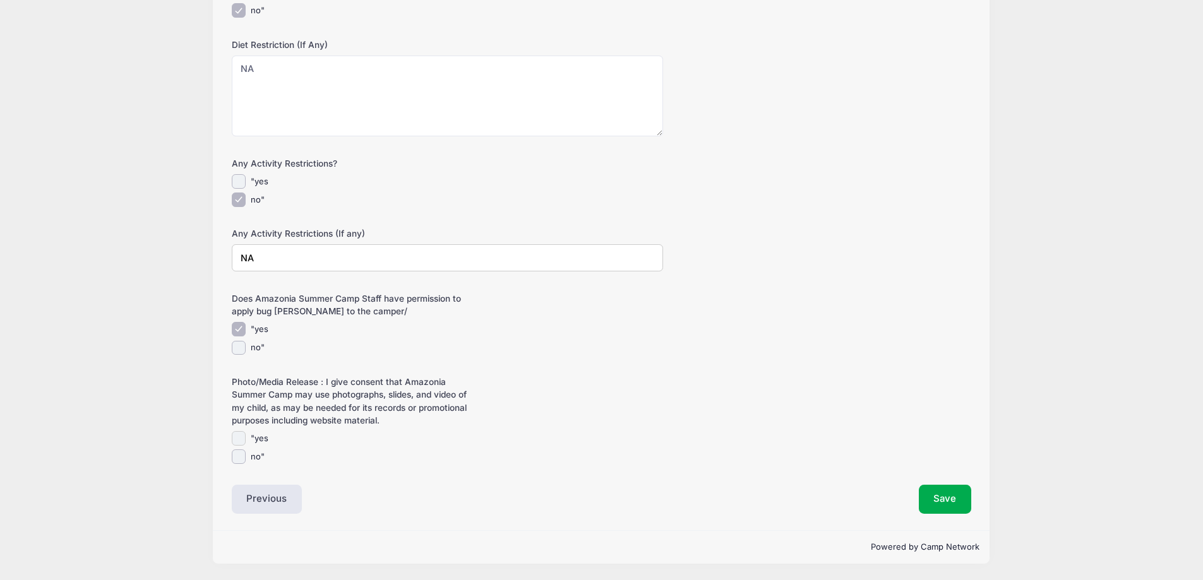
checkbox input "true"
click at [945, 500] on button "Save" at bounding box center [945, 499] width 53 height 29
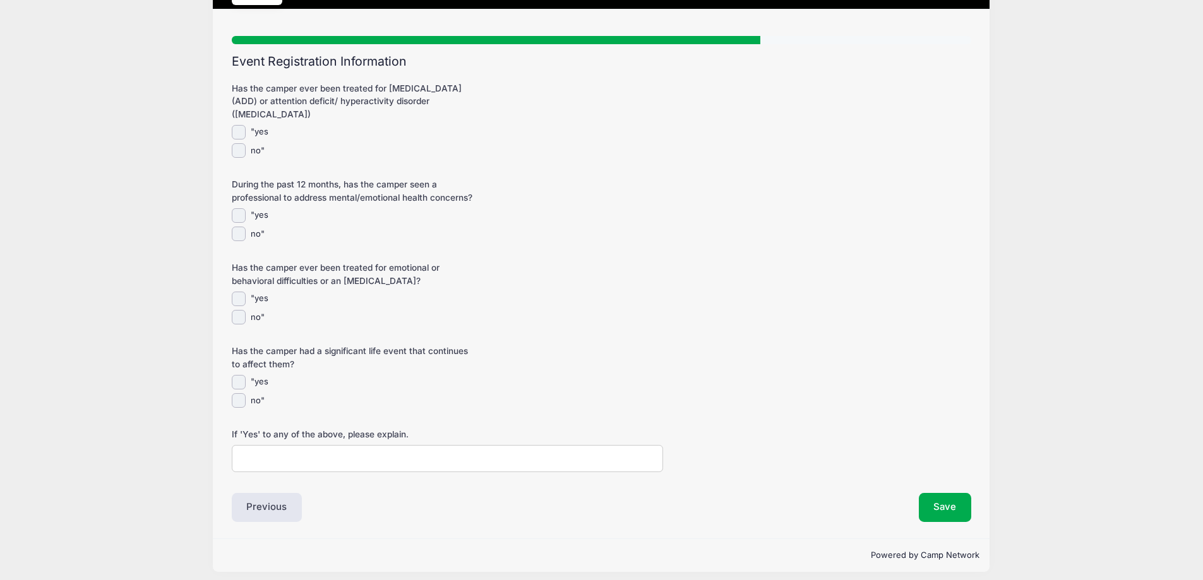
scroll to position [78, 0]
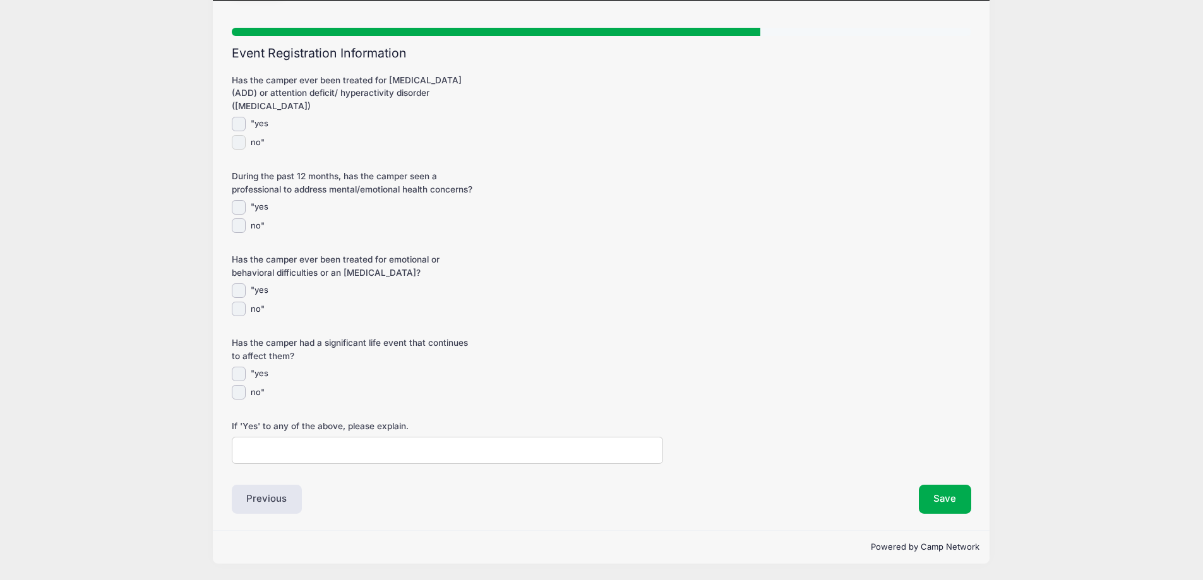
click at [237, 141] on input "no"" at bounding box center [239, 142] width 15 height 15
checkbox input "true"
click at [240, 225] on input "no"" at bounding box center [239, 225] width 15 height 15
checkbox input "true"
click at [239, 310] on input "no"" at bounding box center [239, 309] width 15 height 15
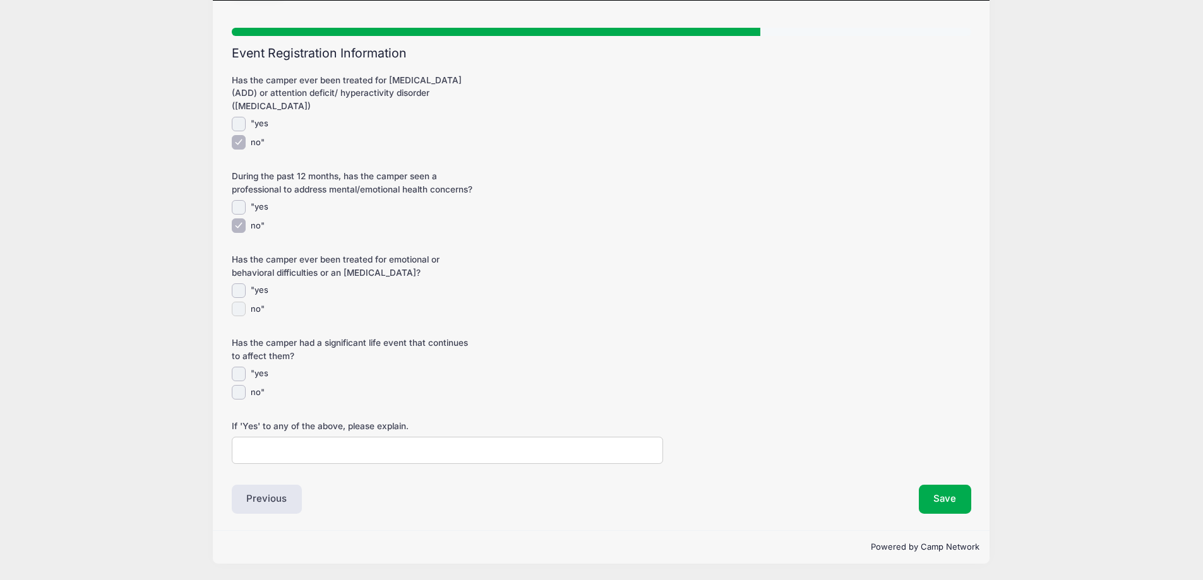
checkbox input "true"
click at [237, 392] on input "no"" at bounding box center [239, 392] width 15 height 15
checkbox input "true"
click at [940, 493] on button "Save" at bounding box center [945, 499] width 53 height 29
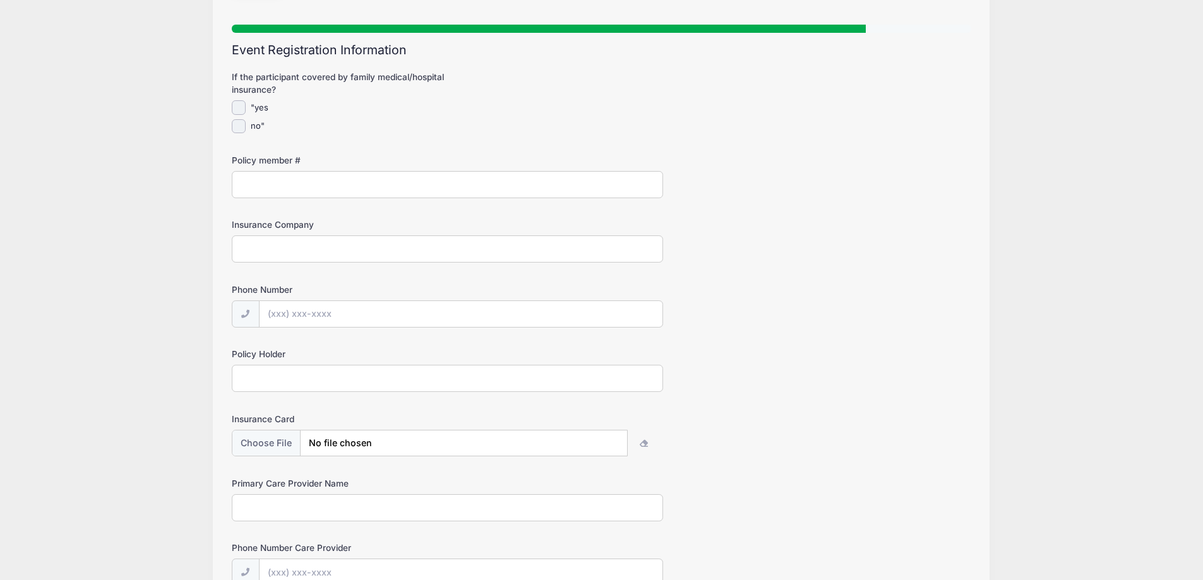
scroll to position [63, 0]
